Goal: Task Accomplishment & Management: Manage account settings

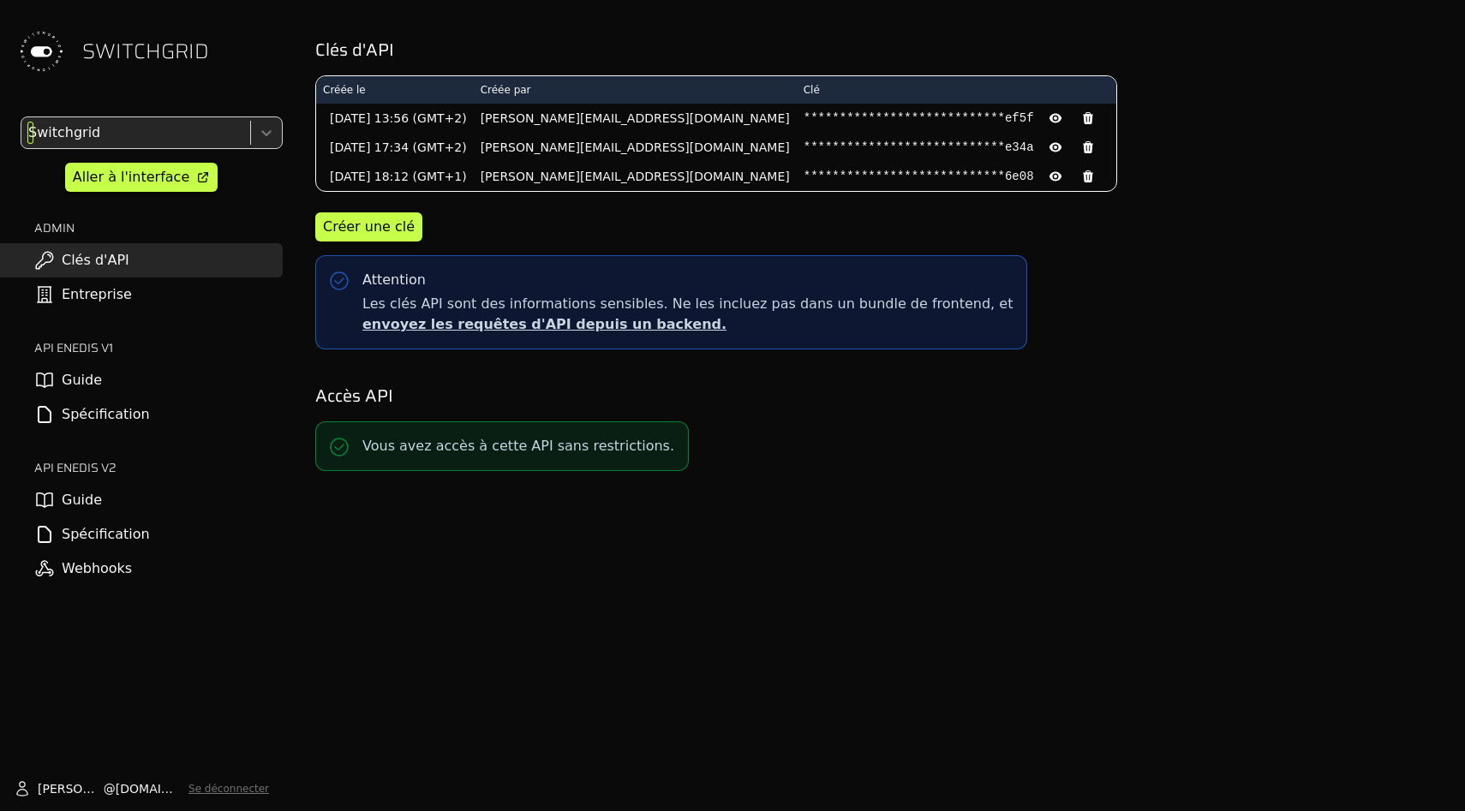
click at [154, 121] on div at bounding box center [134, 133] width 218 height 24
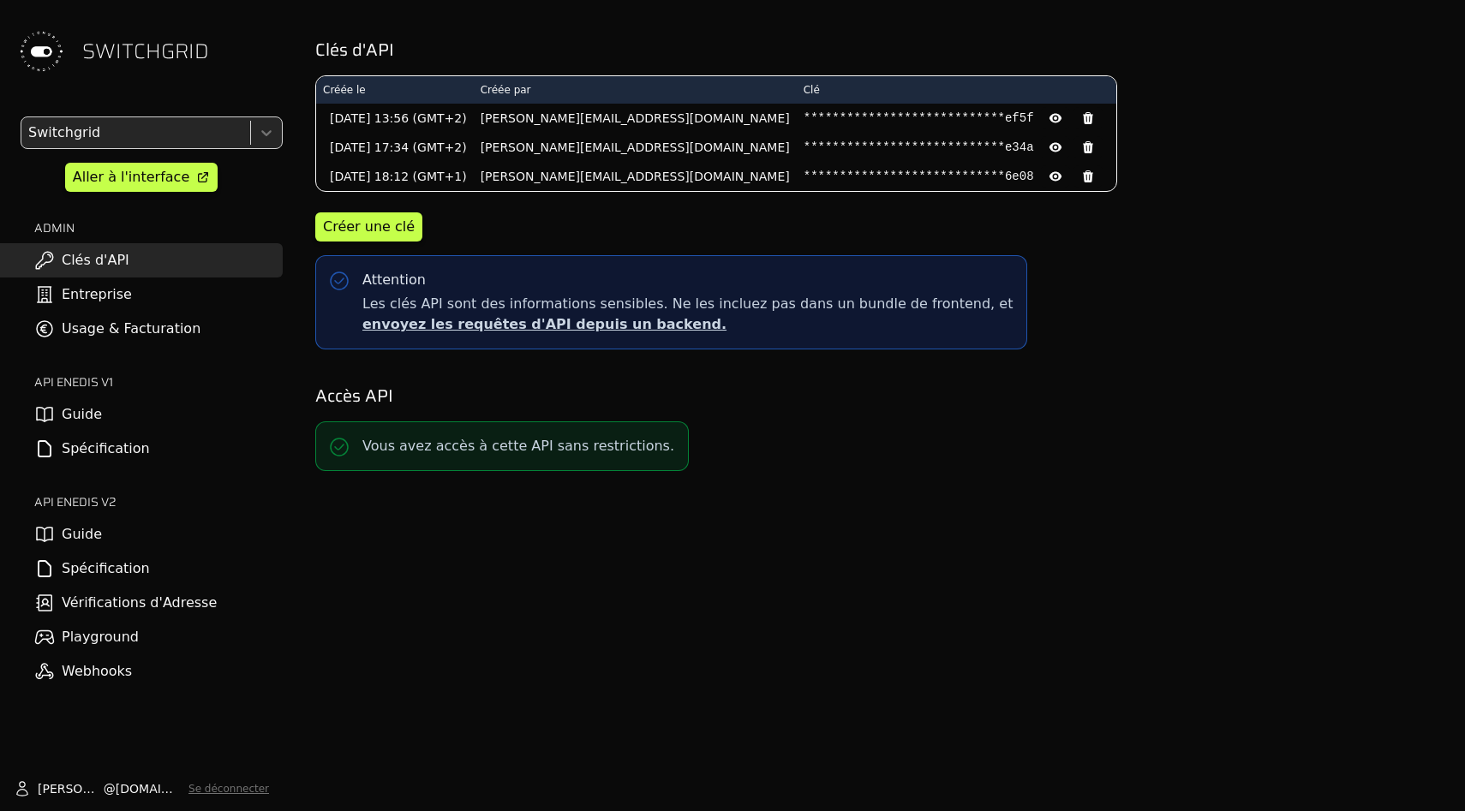
click at [140, 338] on link "Usage & Facturation" at bounding box center [141, 329] width 283 height 34
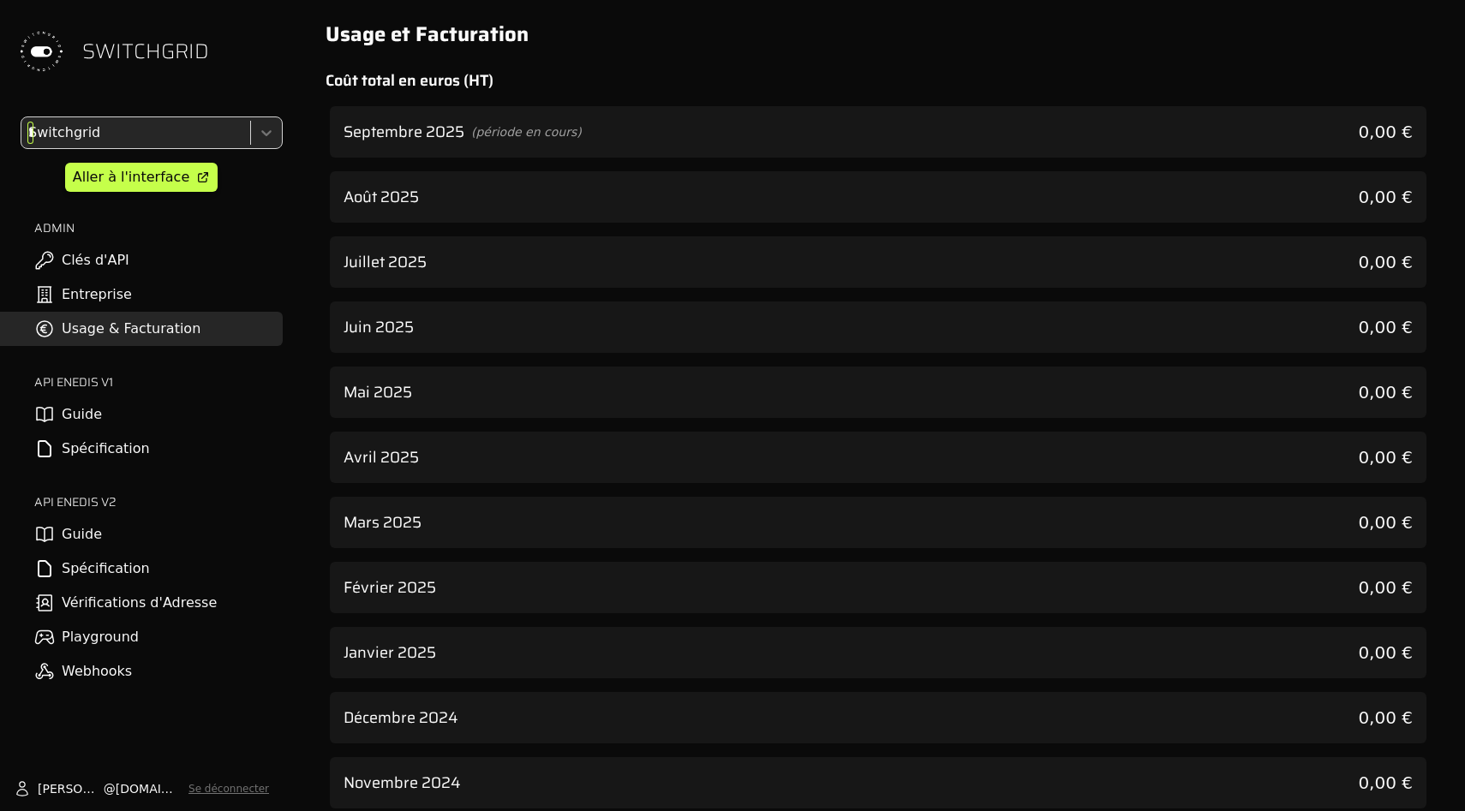
click at [168, 124] on div "*" at bounding box center [134, 133] width 218 height 24
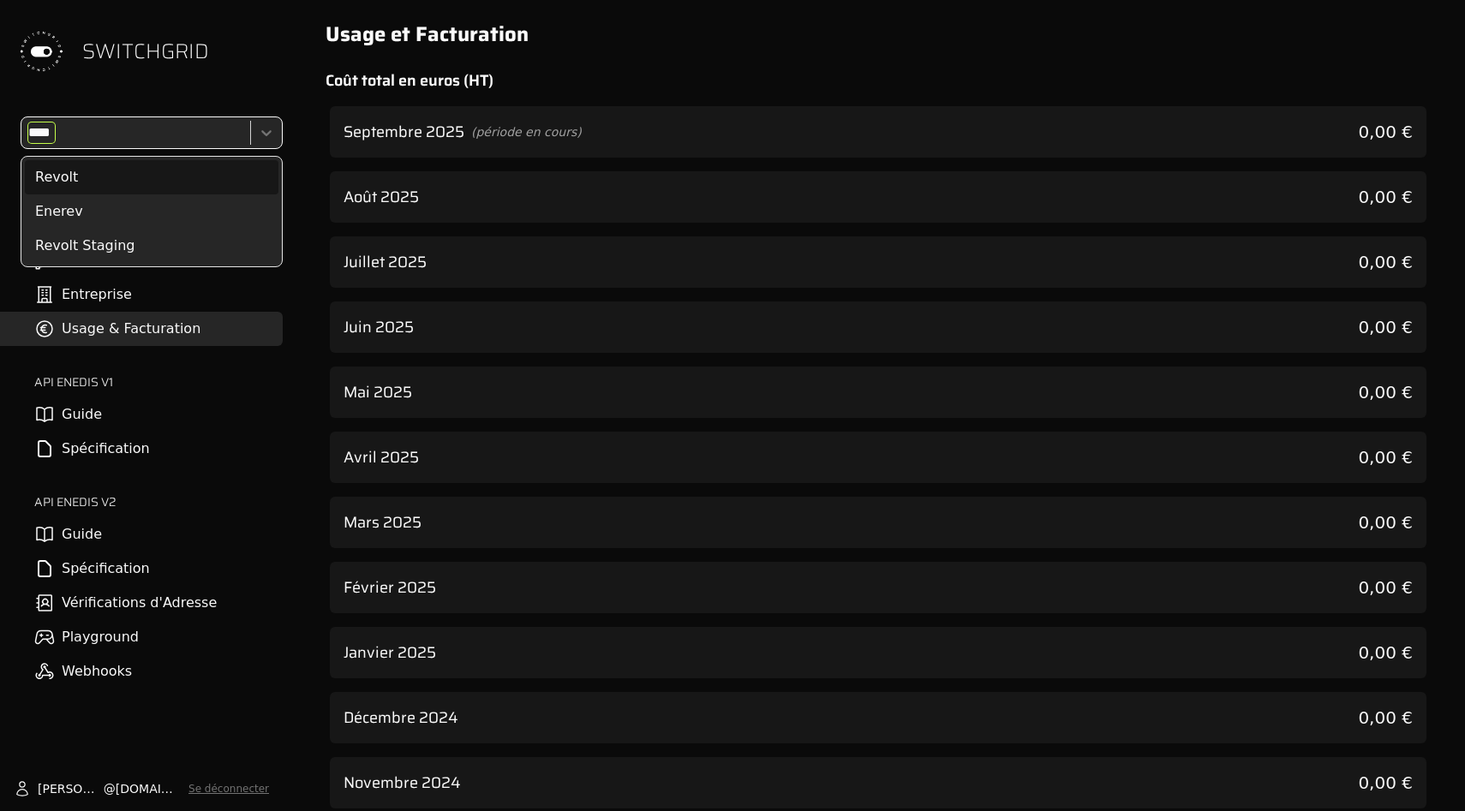
type input "*****"
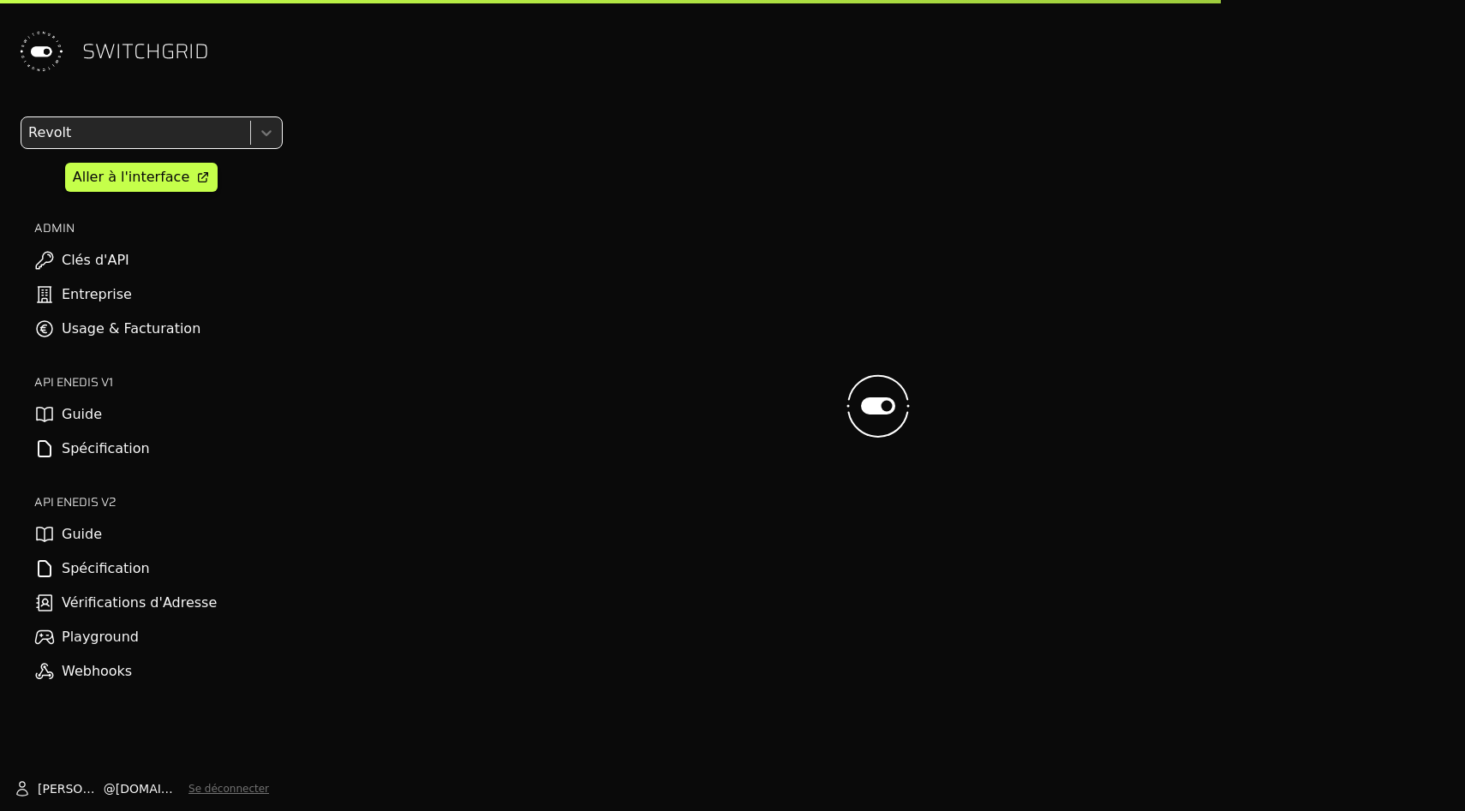
click at [163, 331] on link "Usage & Facturation" at bounding box center [141, 329] width 283 height 34
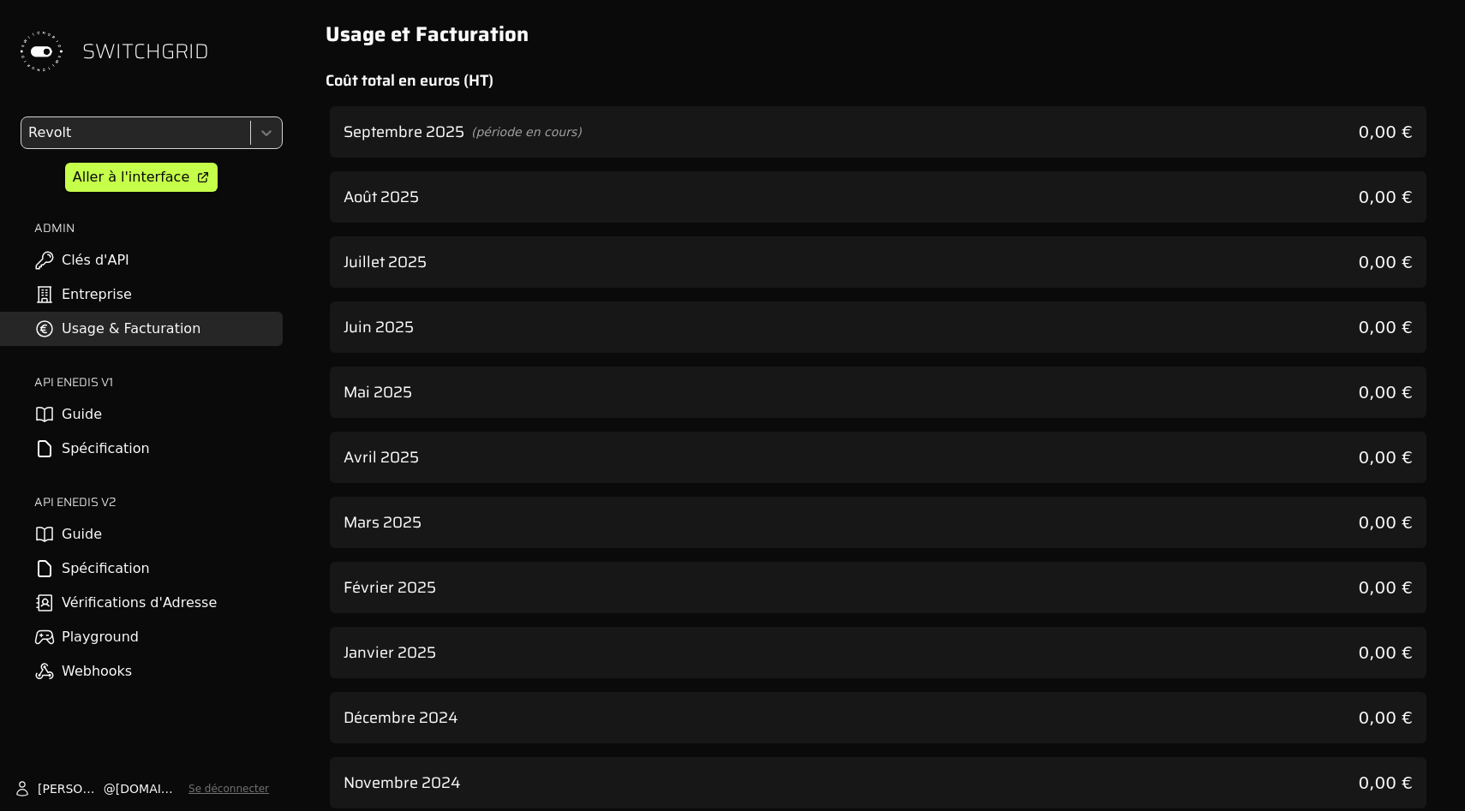
click at [163, 331] on link "Usage & Facturation" at bounding box center [141, 329] width 283 height 34
click at [444, 184] on div "Août 2025 0,00 €" at bounding box center [878, 196] width 1097 height 51
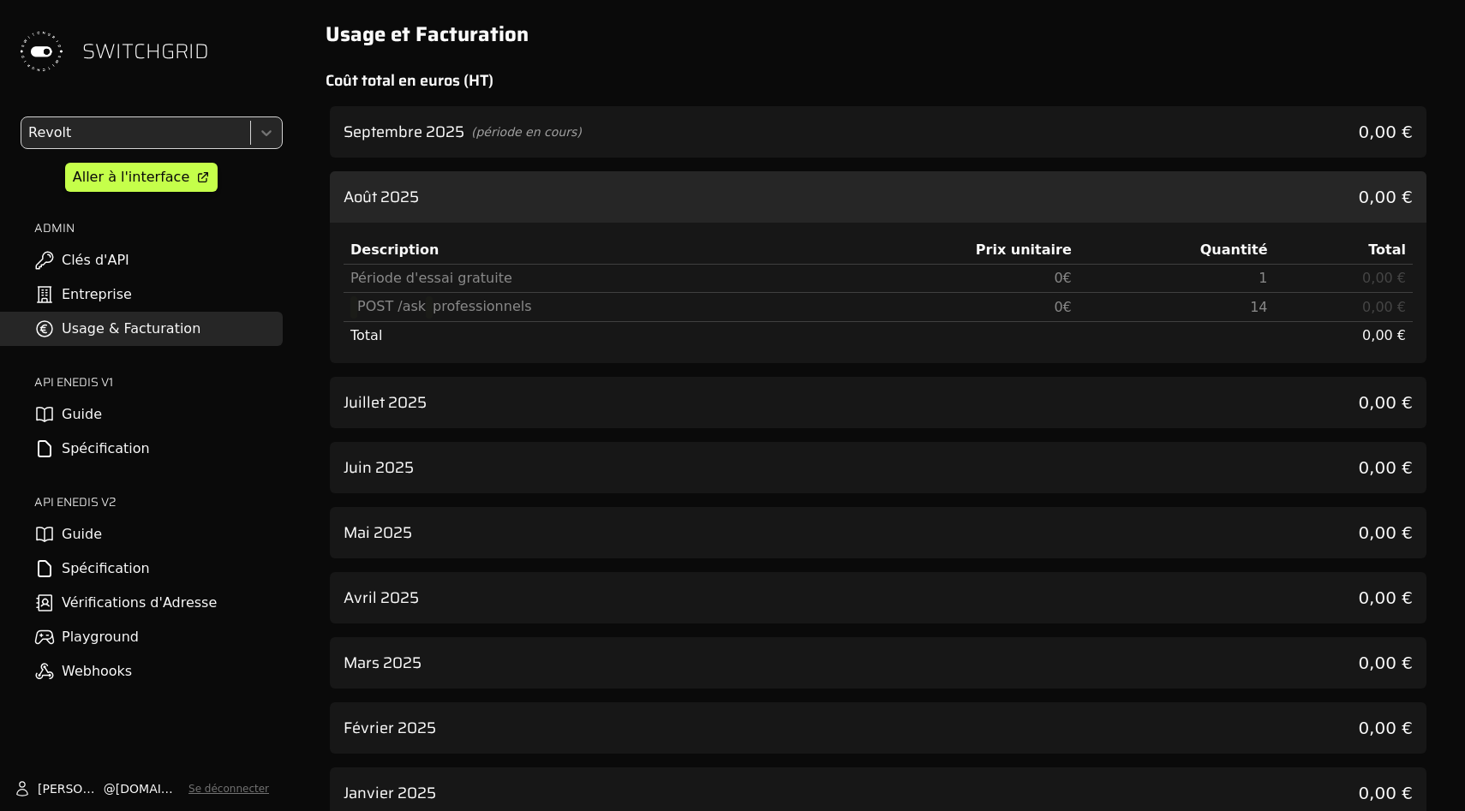
click at [444, 147] on div "Septembre 2025 (période en cours) 0,00 €" at bounding box center [878, 131] width 1097 height 51
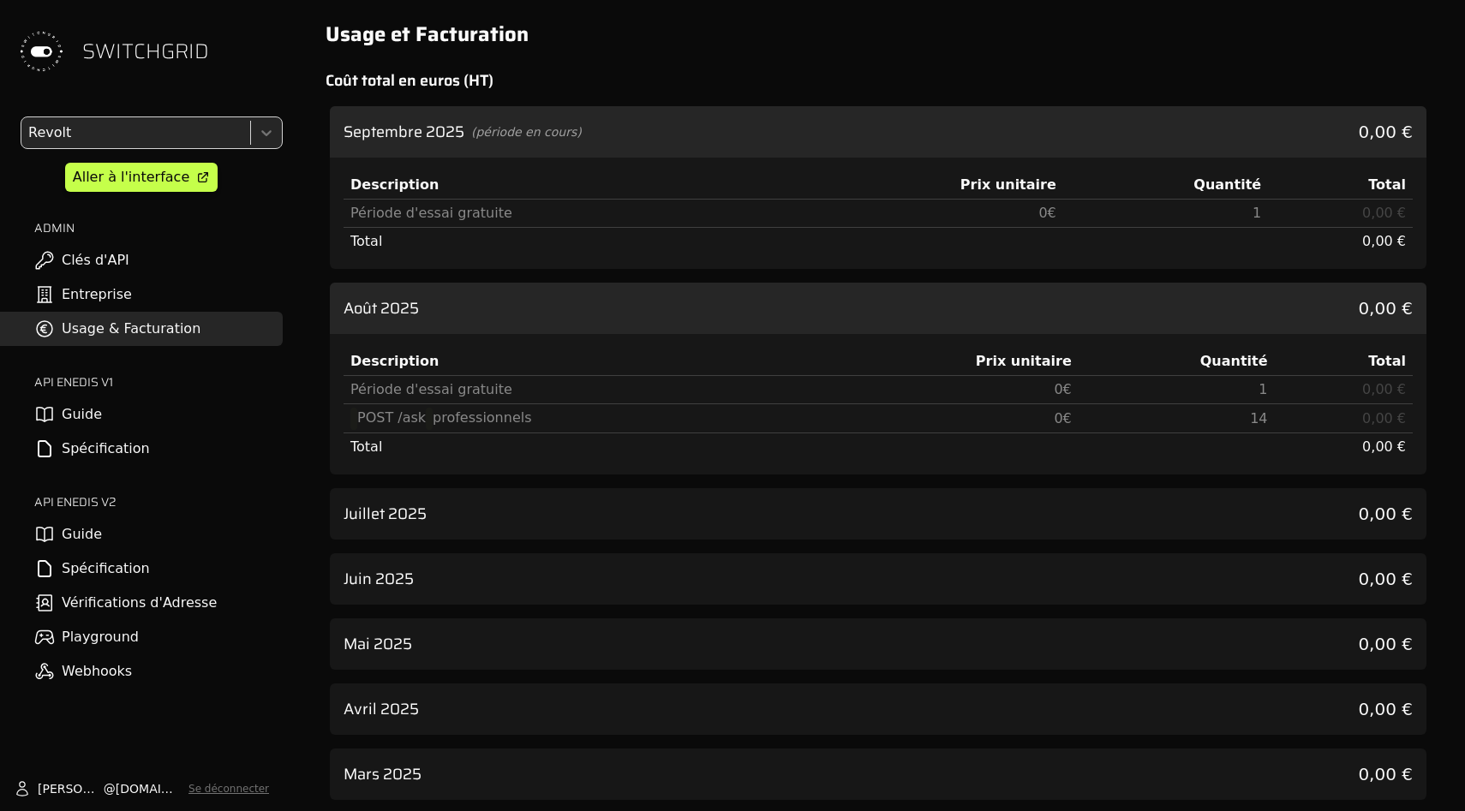
click at [201, 131] on div at bounding box center [134, 133] width 218 height 24
click at [233, 76] on div "SWITCHGRID" at bounding box center [141, 51] width 283 height 103
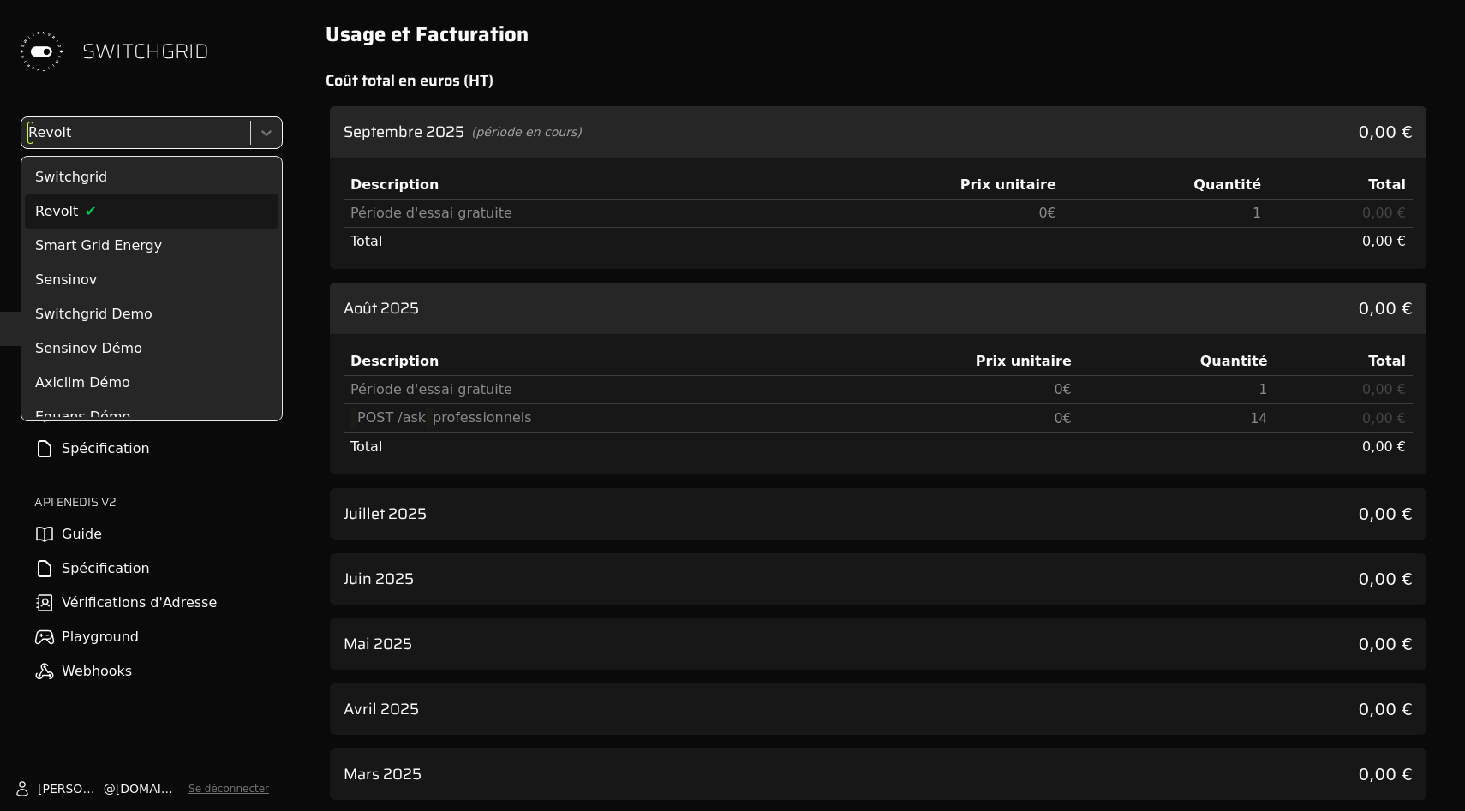
click at [264, 143] on div at bounding box center [266, 133] width 24 height 24
click at [238, 231] on div "Smart Grid Energy" at bounding box center [152, 246] width 254 height 34
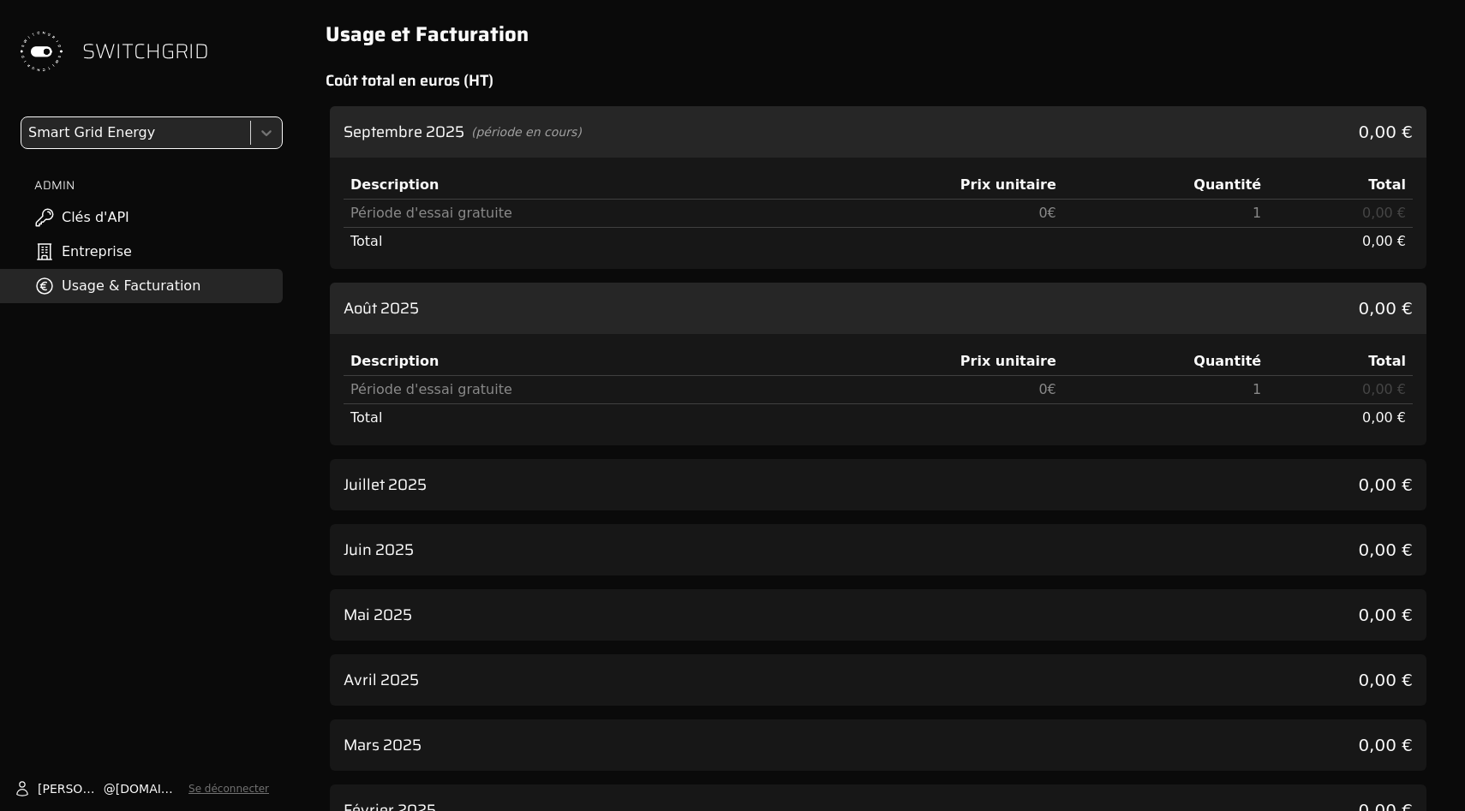
click at [206, 142] on div at bounding box center [134, 133] width 218 height 24
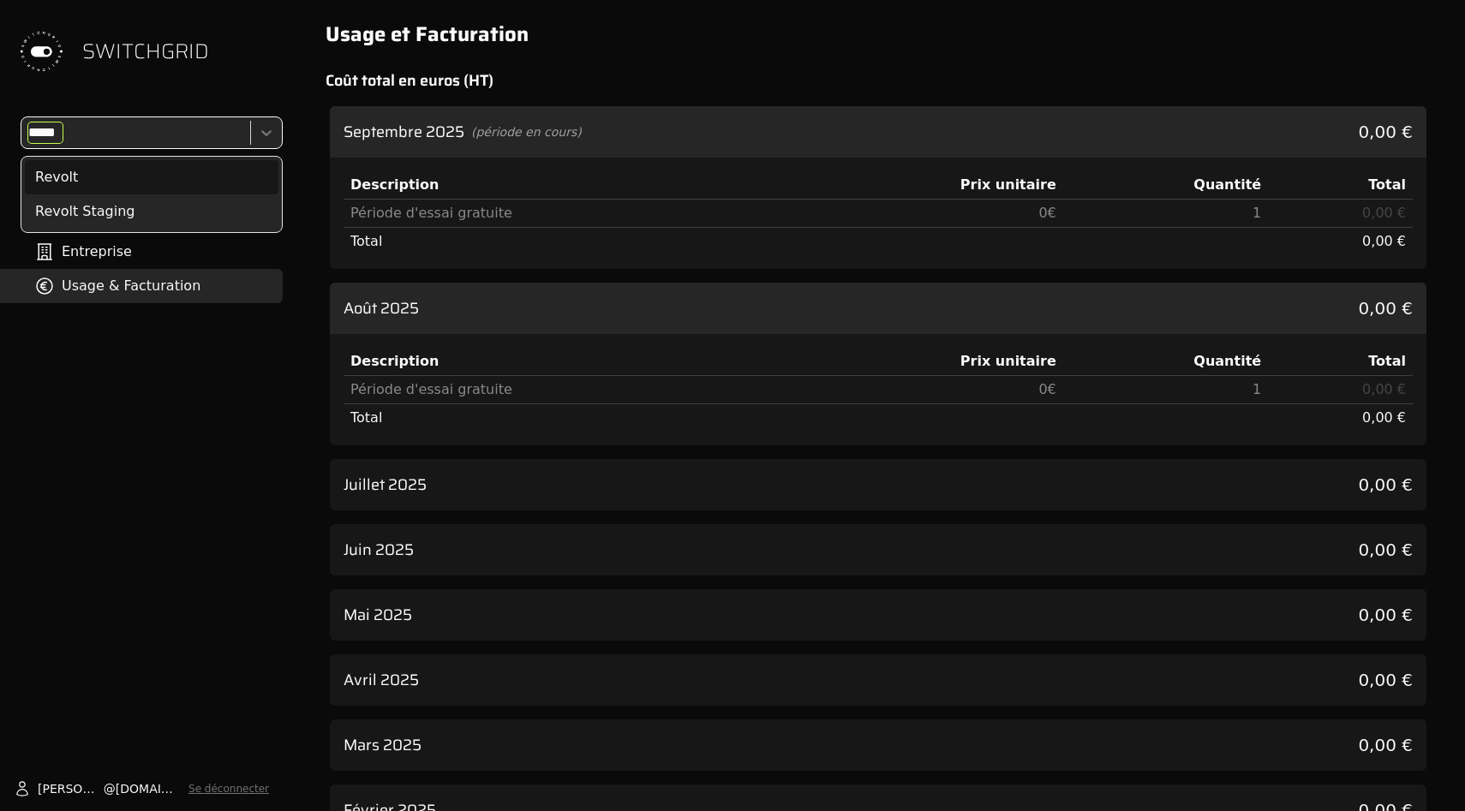
type input "******"
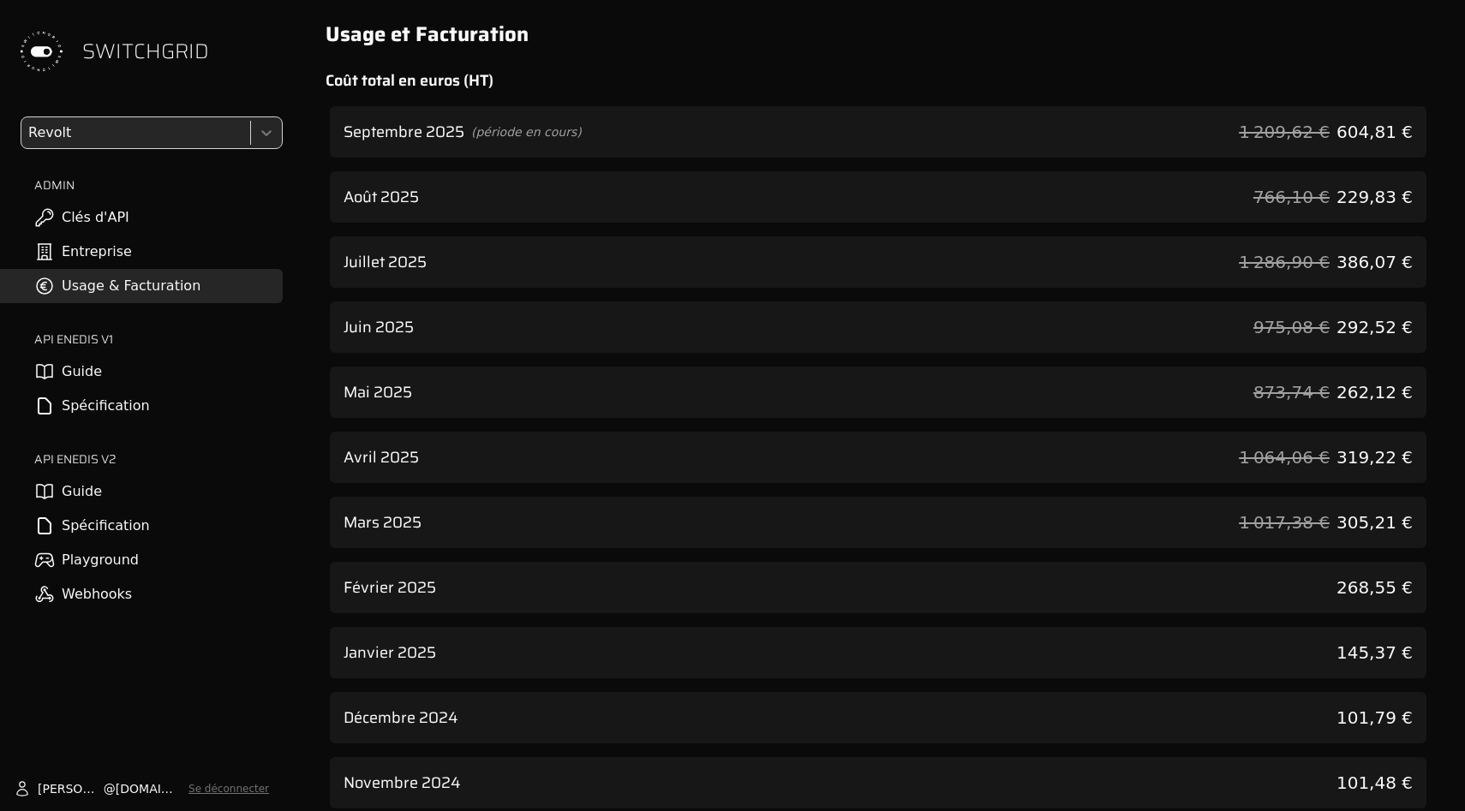
click at [1015, 121] on div "Septembre 2025 (période en cours) 1 209,62 € 604,81 €" at bounding box center [878, 131] width 1097 height 51
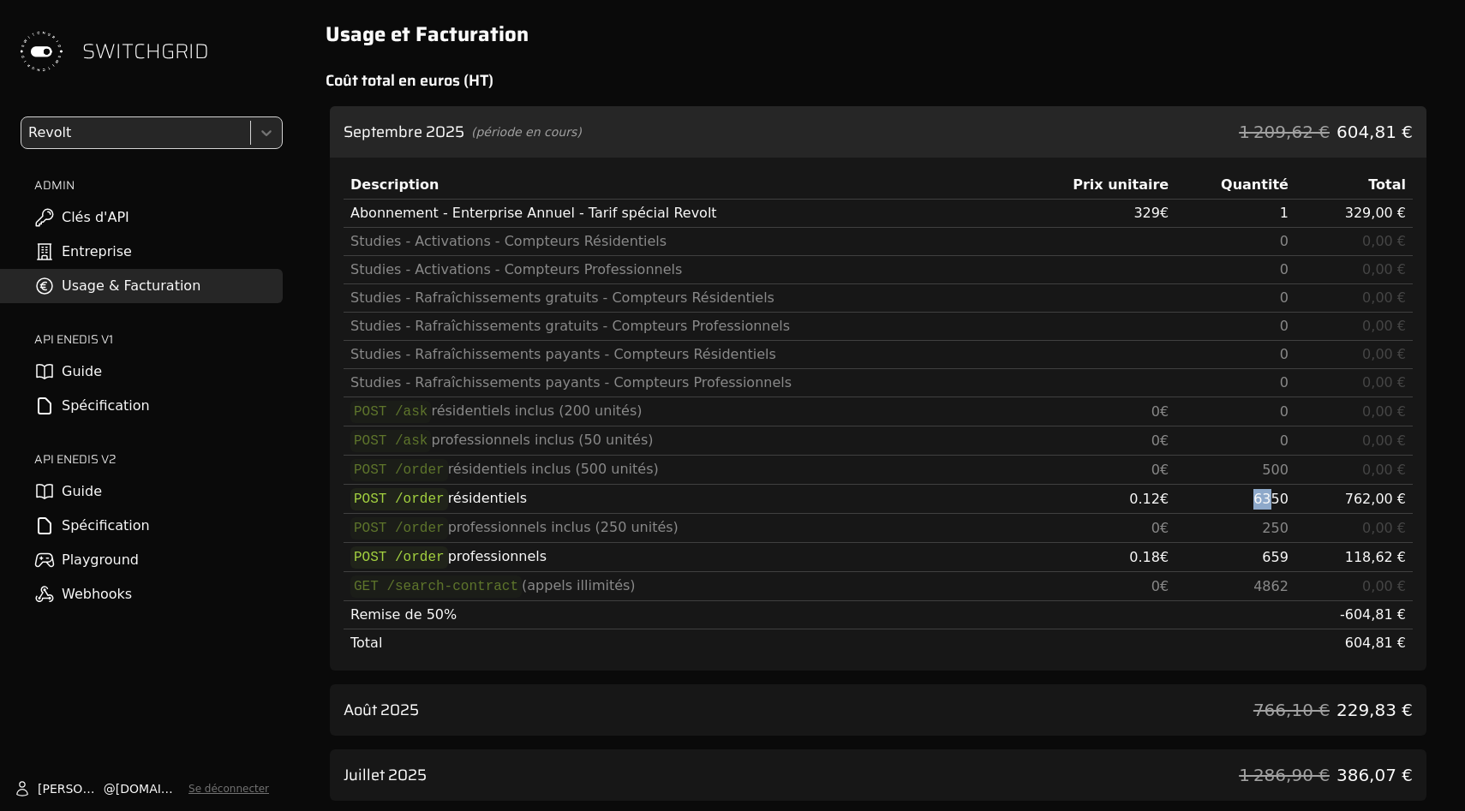
drag, startPoint x: 1265, startPoint y: 499, endPoint x: 1247, endPoint y: 499, distance: 18.0
click at [1247, 499] on td "6350" at bounding box center [1235, 499] width 120 height 29
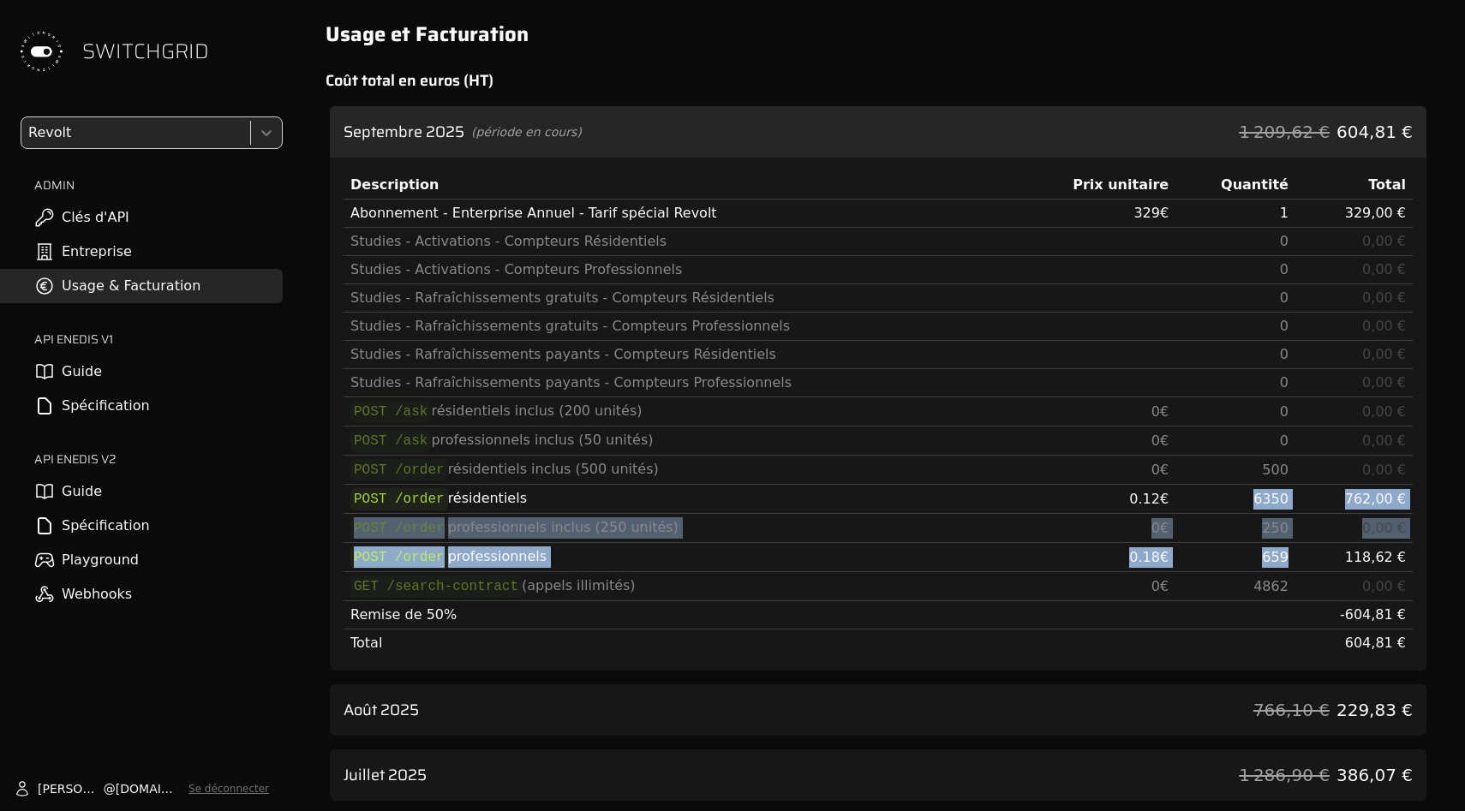
drag, startPoint x: 1247, startPoint y: 499, endPoint x: 1315, endPoint y: 556, distance: 88.7
click at [1315, 556] on tbody "Abonnement - Enterprise Annuel - Tarif spécial Revolt 329 € 1 329,00 € Studies …" at bounding box center [878, 429] width 1069 height 458
click at [1315, 556] on td "118,62 €" at bounding box center [1353, 557] width 117 height 29
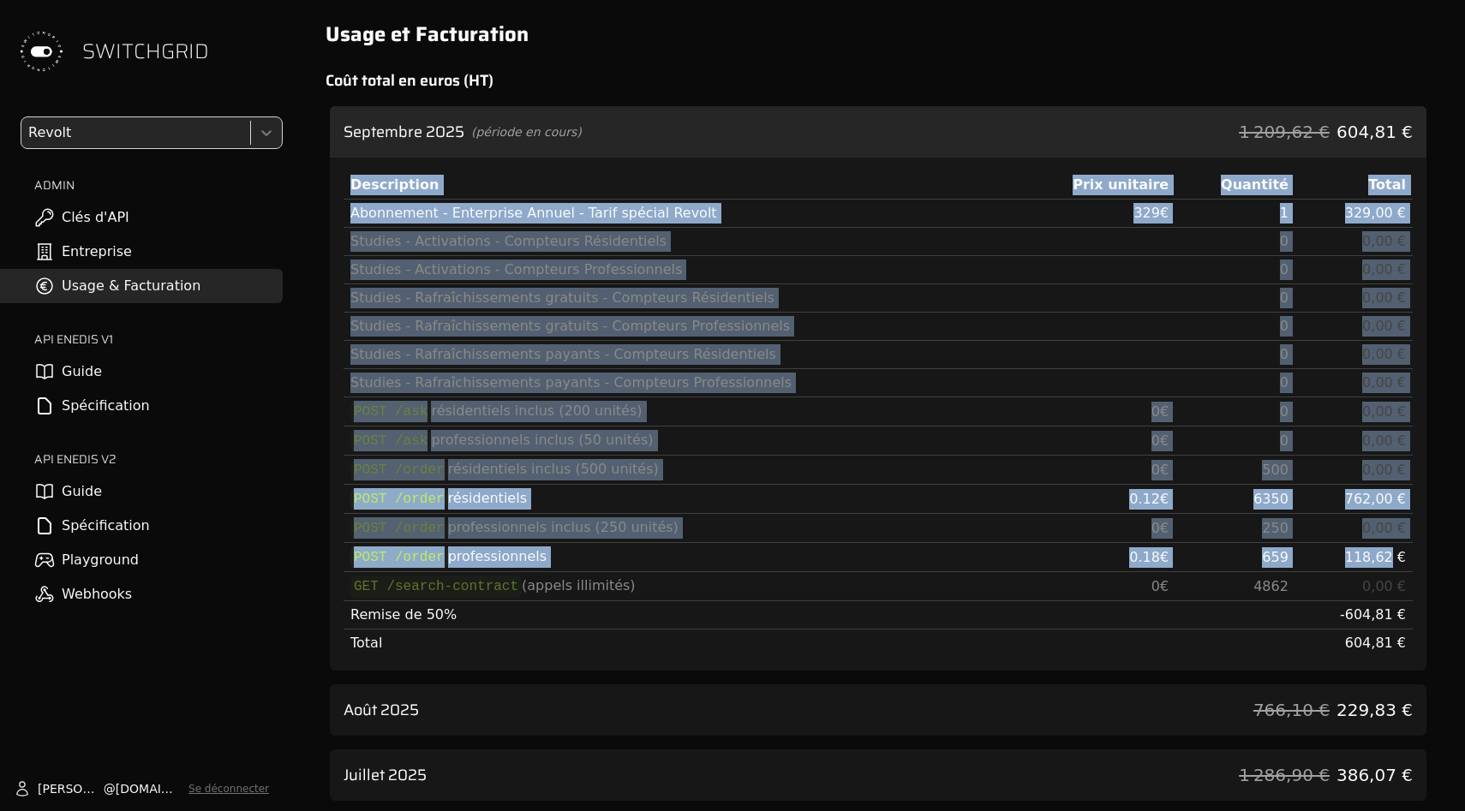
drag, startPoint x: 1315, startPoint y: 556, endPoint x: 328, endPoint y: 505, distance: 988.2
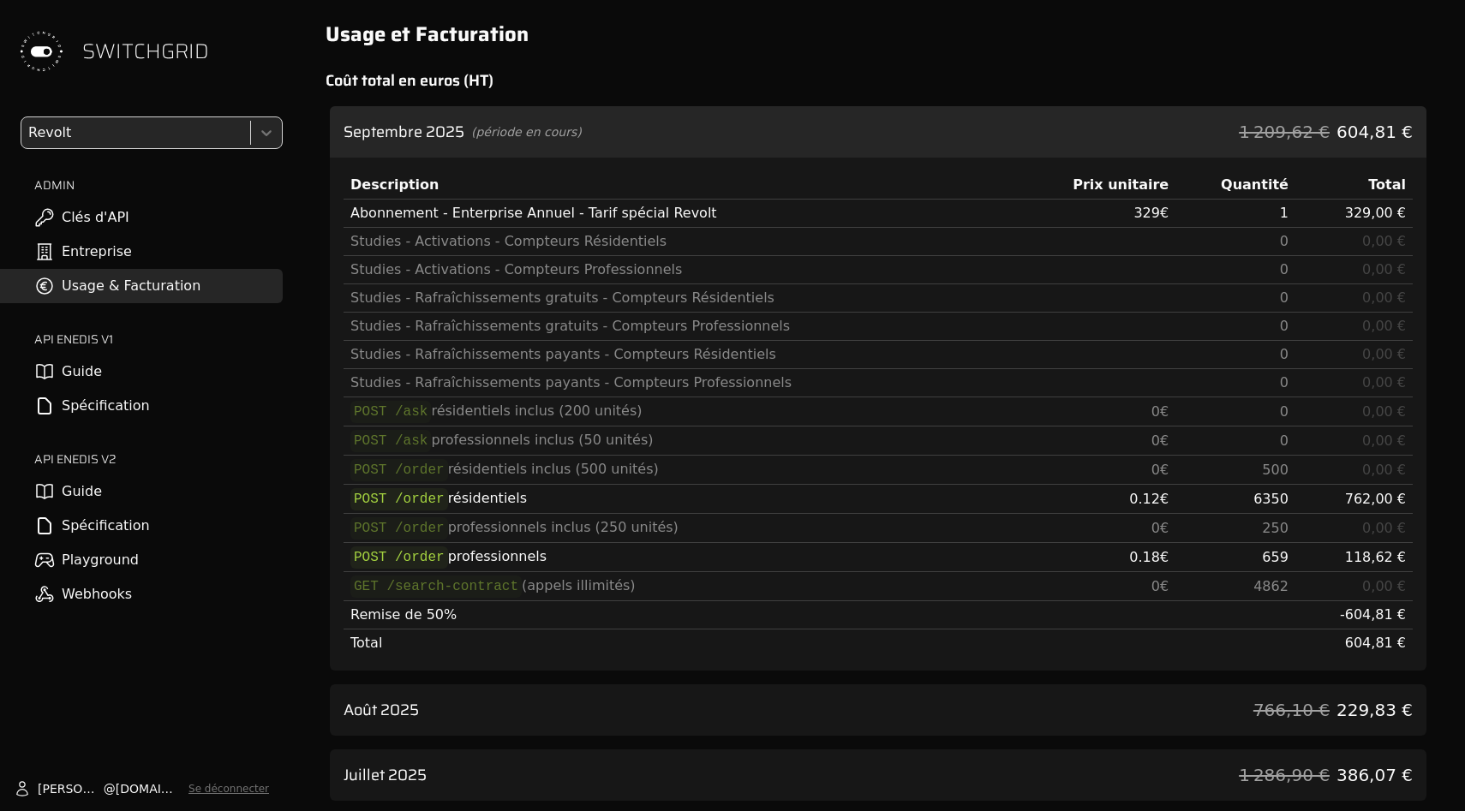
click at [345, 497] on td "POST /order résidentiels" at bounding box center [679, 499] width 671 height 29
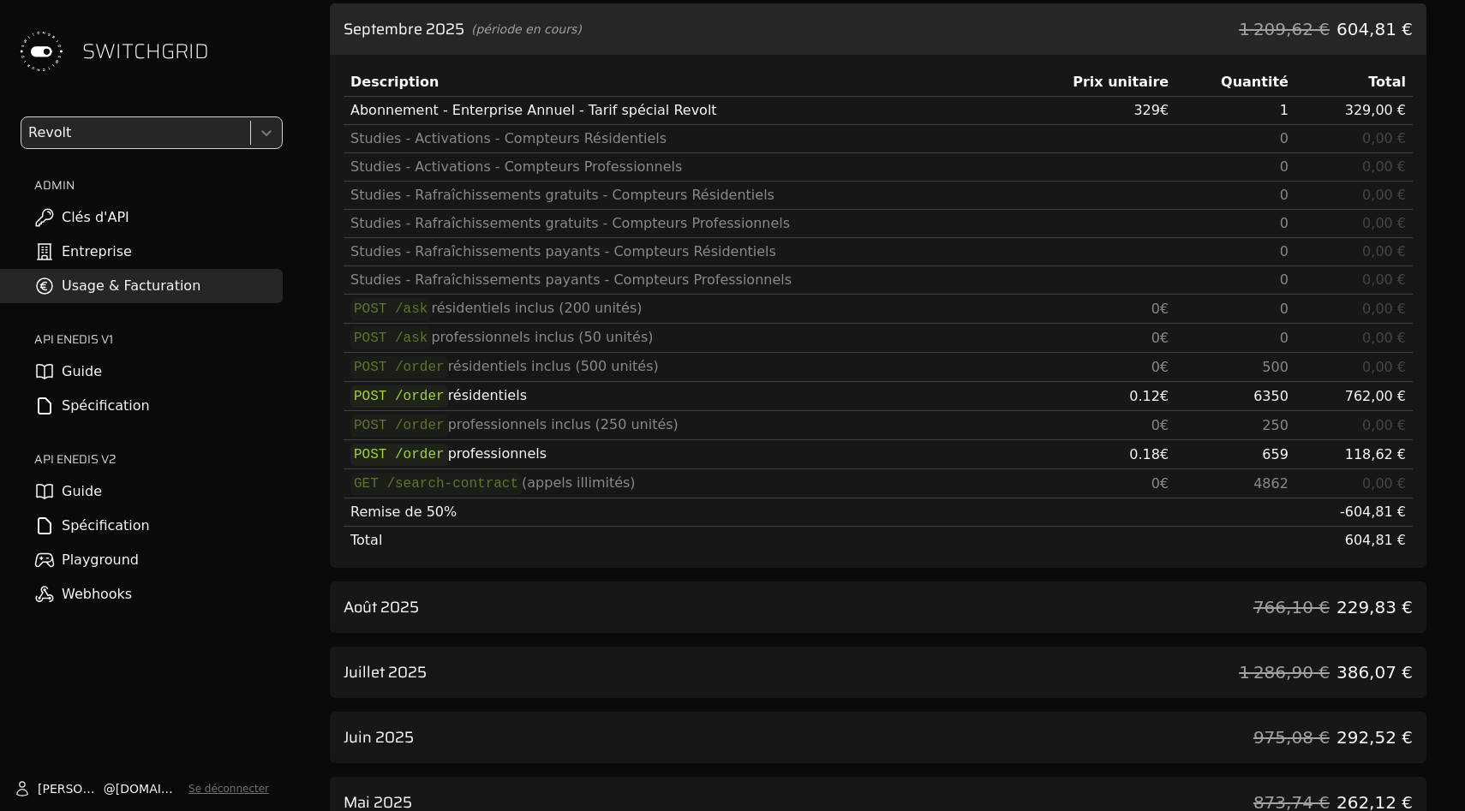
scroll to position [104, 0]
click at [427, 608] on div "Août 2025 766,10 € 229,83 €" at bounding box center [878, 606] width 1097 height 51
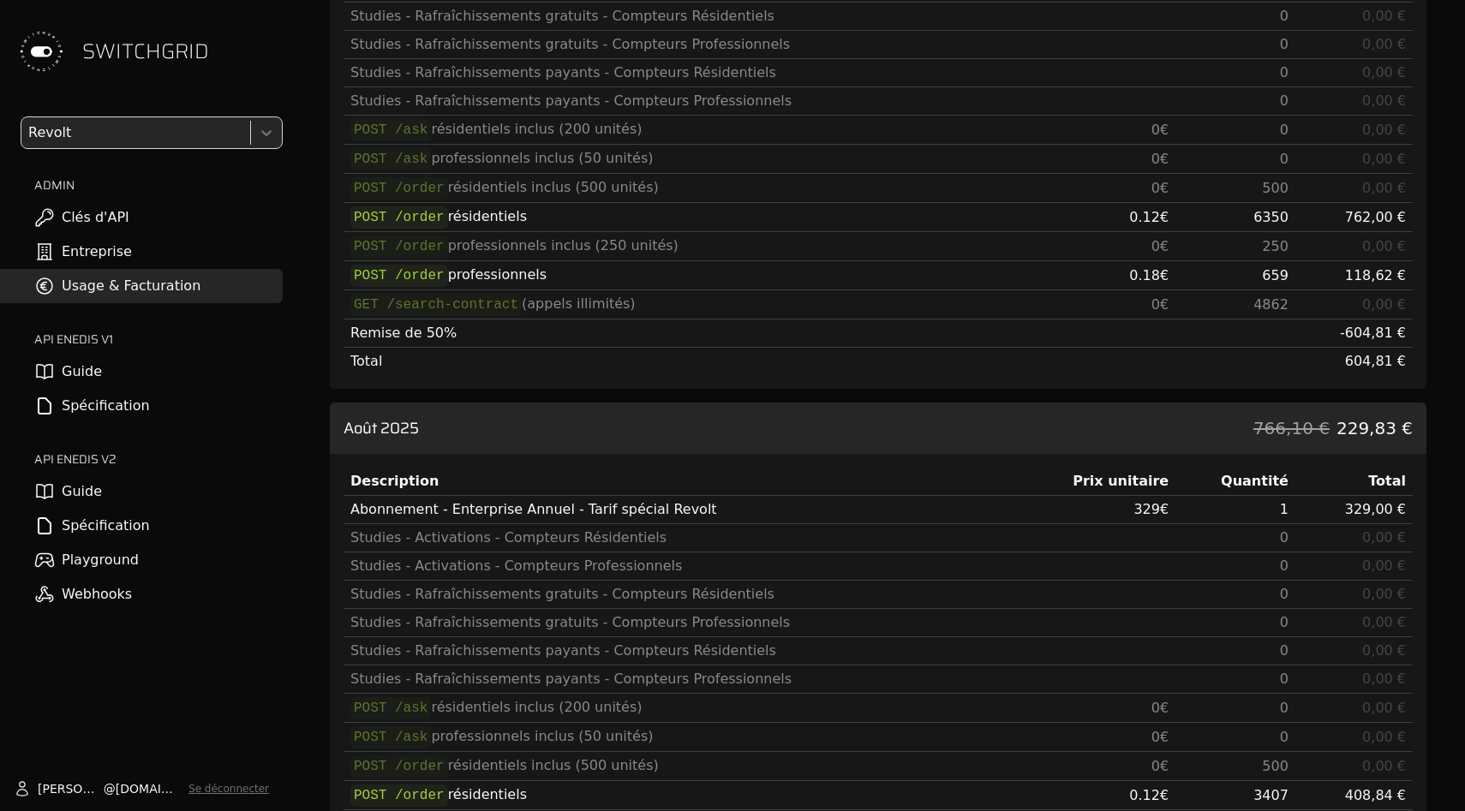
click at [457, 445] on div "Août 2025 766,10 € 229,83 €" at bounding box center [878, 428] width 1097 height 51
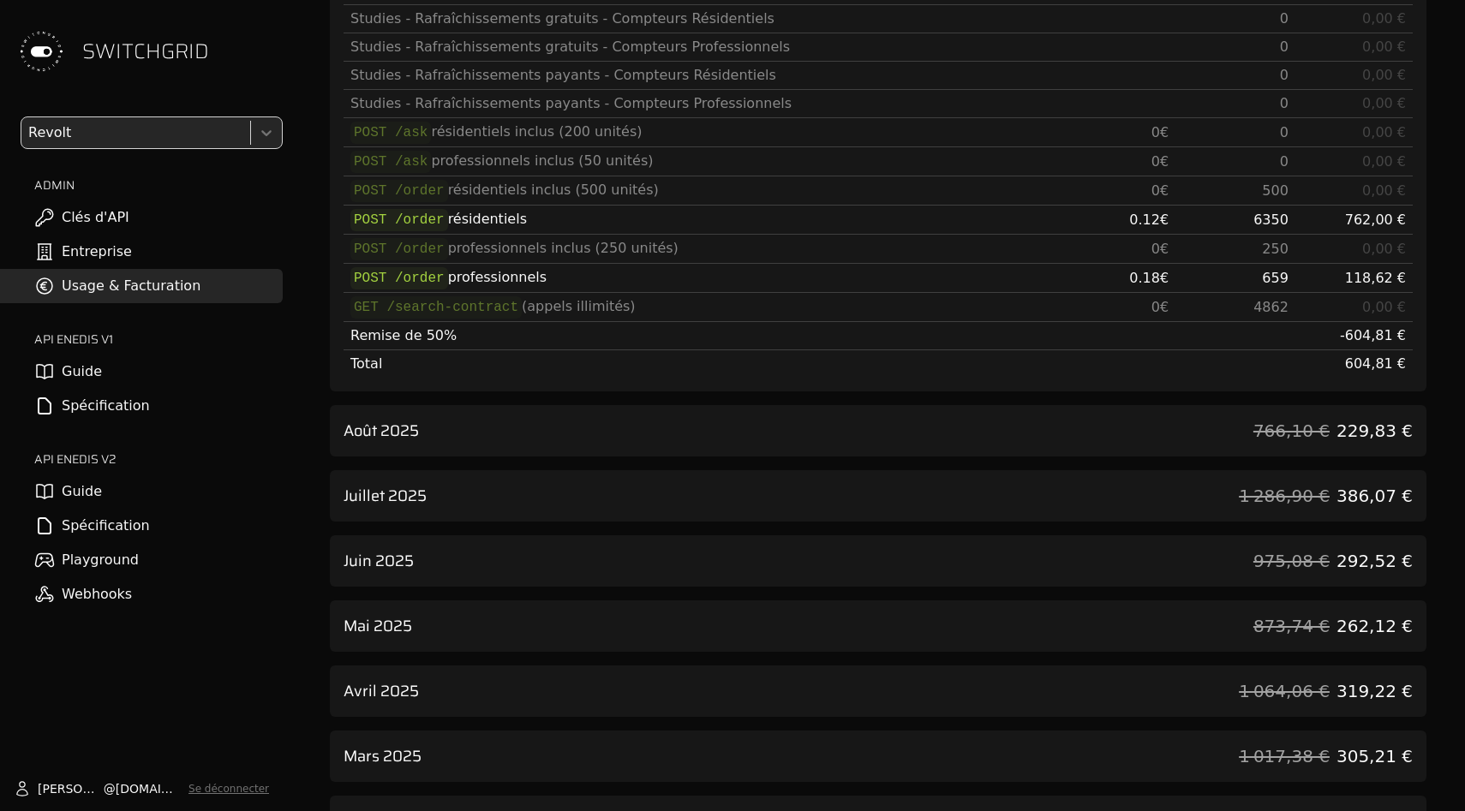
scroll to position [0, 0]
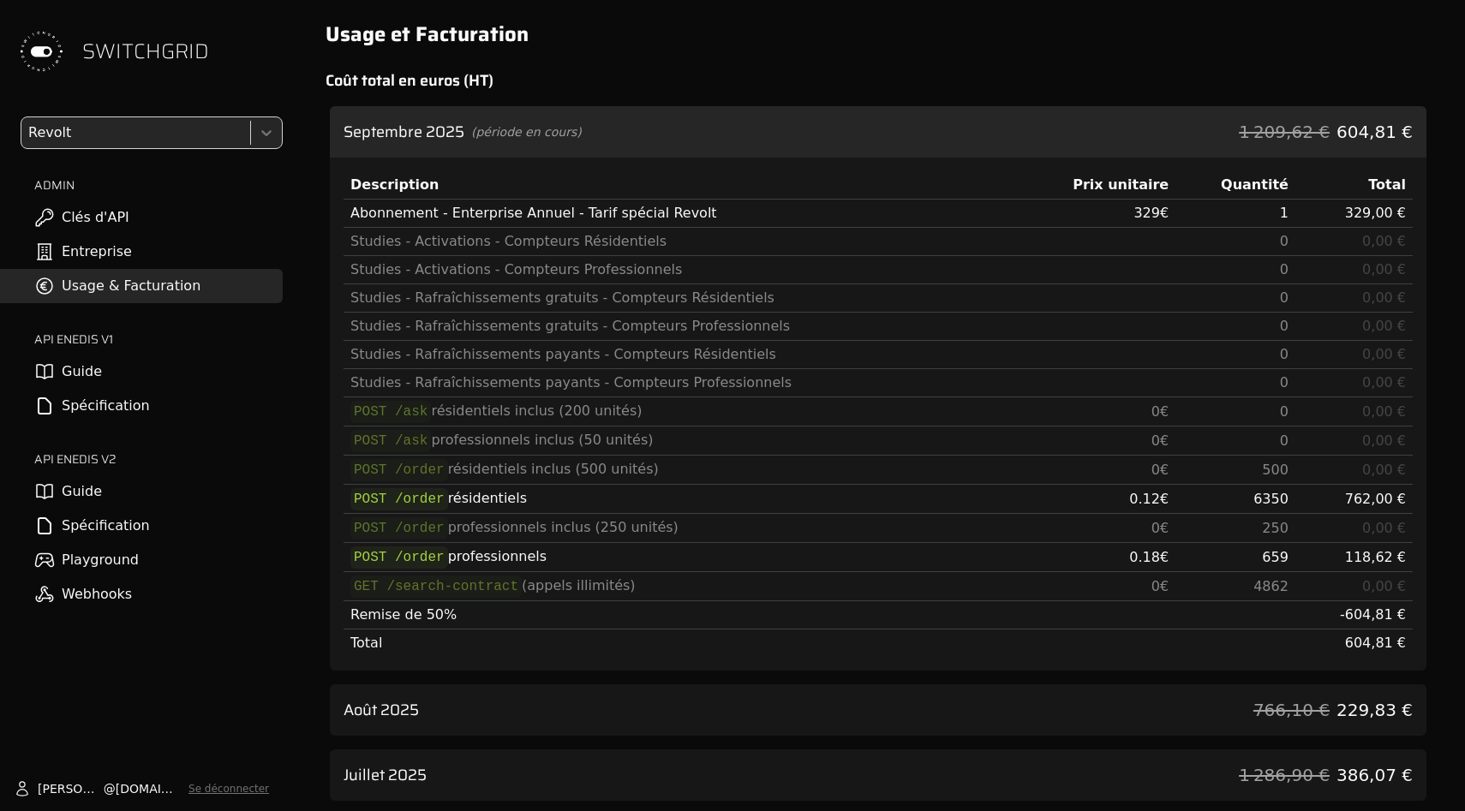
click at [503, 108] on div "Septembre 2025 (période en cours) 1 209,62 € 604,81 €" at bounding box center [878, 131] width 1097 height 51
